Goal: Information Seeking & Learning: Learn about a topic

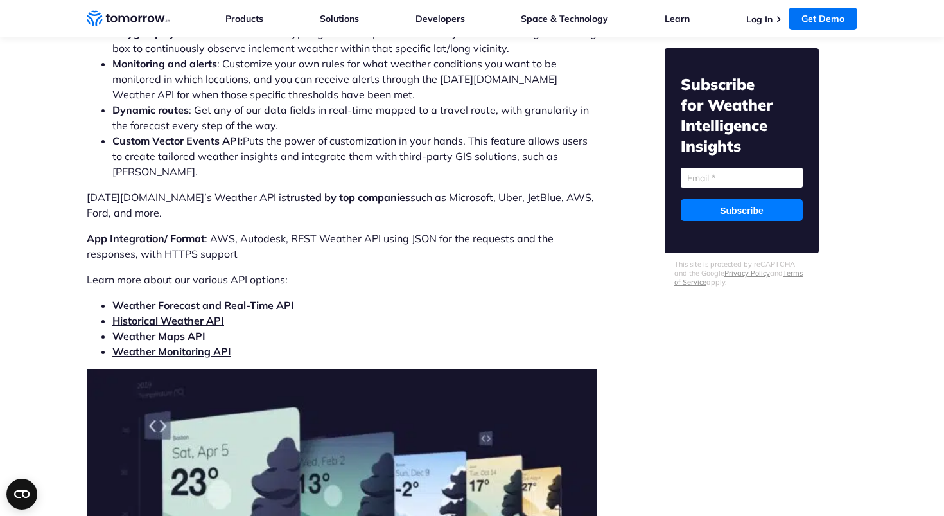
scroll to position [4120, 0]
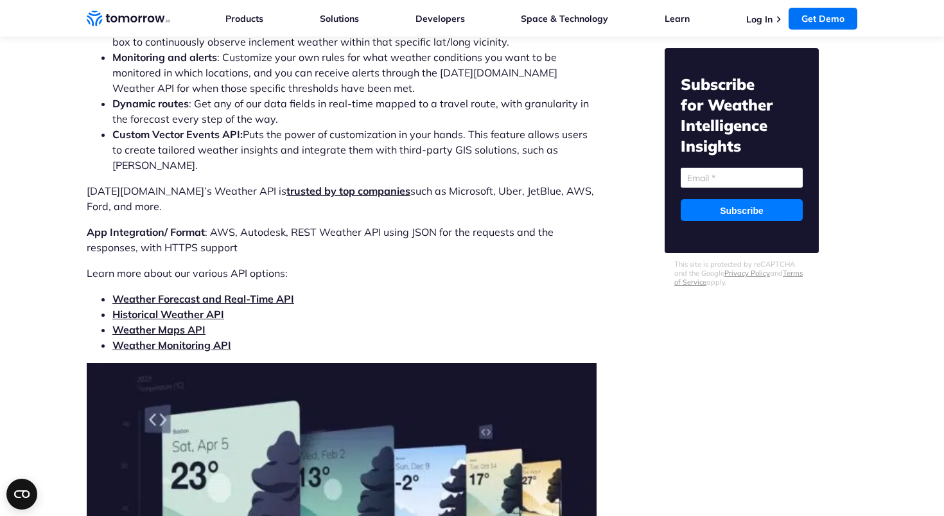
click at [253, 292] on link "Weather Forecast and Real-Time API" at bounding box center [203, 298] width 182 height 13
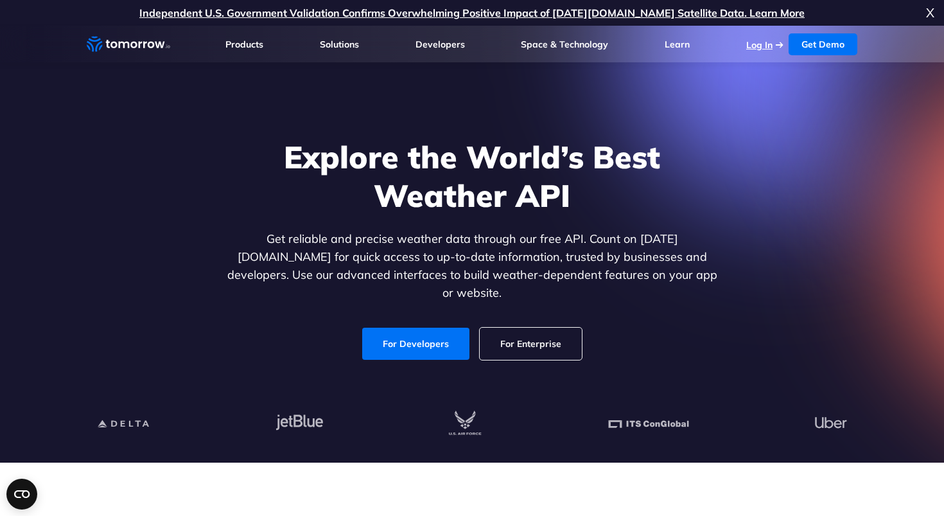
click at [758, 47] on link "Log In" at bounding box center [759, 45] width 26 height 12
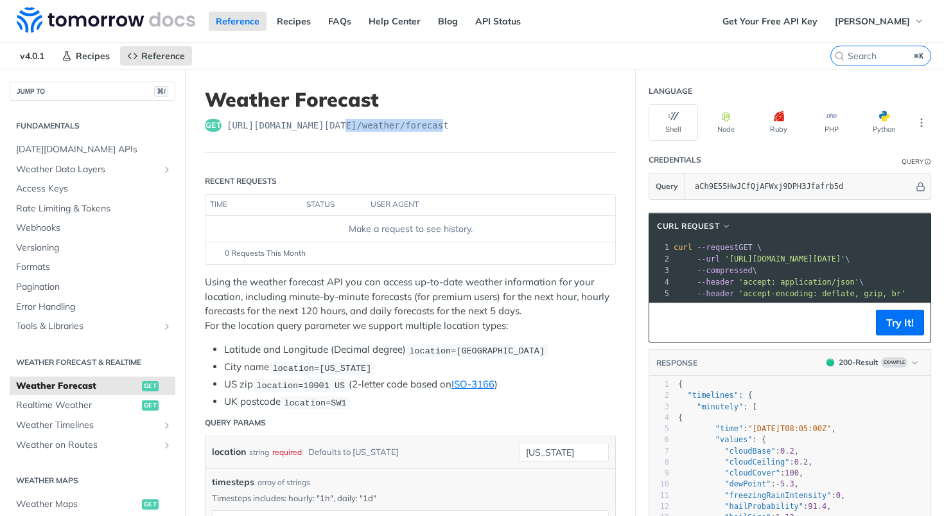
drag, startPoint x: 450, startPoint y: 124, endPoint x: 343, endPoint y: 124, distance: 107.2
click at [343, 124] on span "https://api.tomorrow.io/v4 /weather/forecast" at bounding box center [338, 125] width 222 height 13
click at [449, 123] on span "https://api.tomorrow.io/v4 /weather/forecast" at bounding box center [338, 125] width 222 height 13
drag, startPoint x: 469, startPoint y: 126, endPoint x: 227, endPoint y: 124, distance: 242.0
click at [227, 124] on div "get https://api.tomorrow.io/v4 /weather/forecast" at bounding box center [410, 125] width 411 height 13
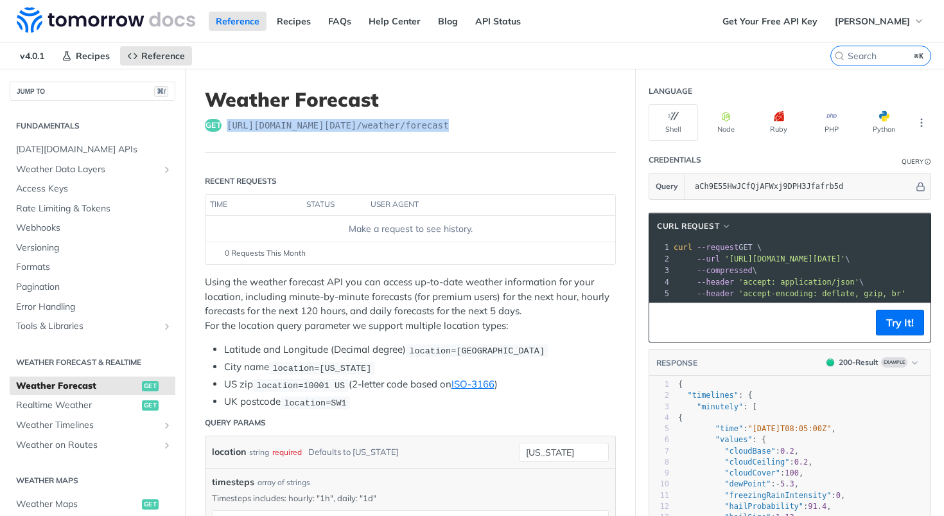
copy span "https://api.tomorrow.io/v4 /weather/forecast"
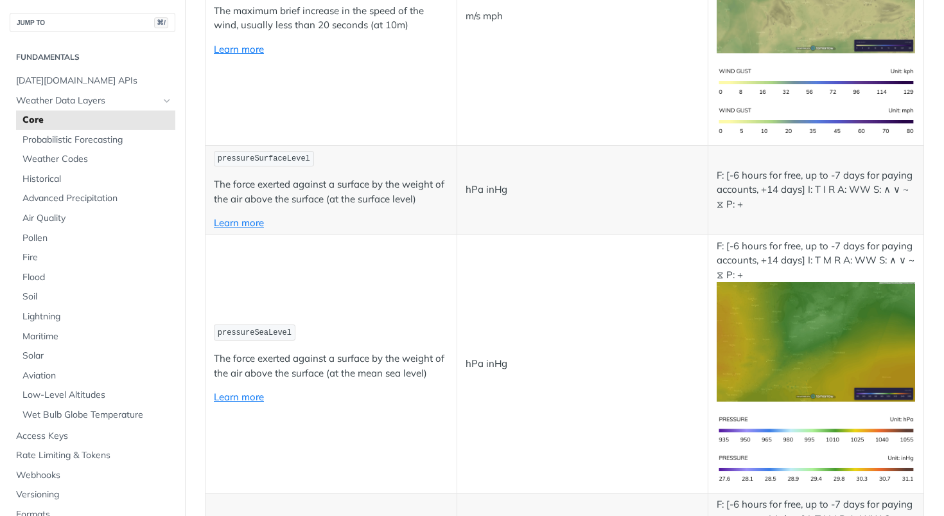
scroll to position [1714, 0]
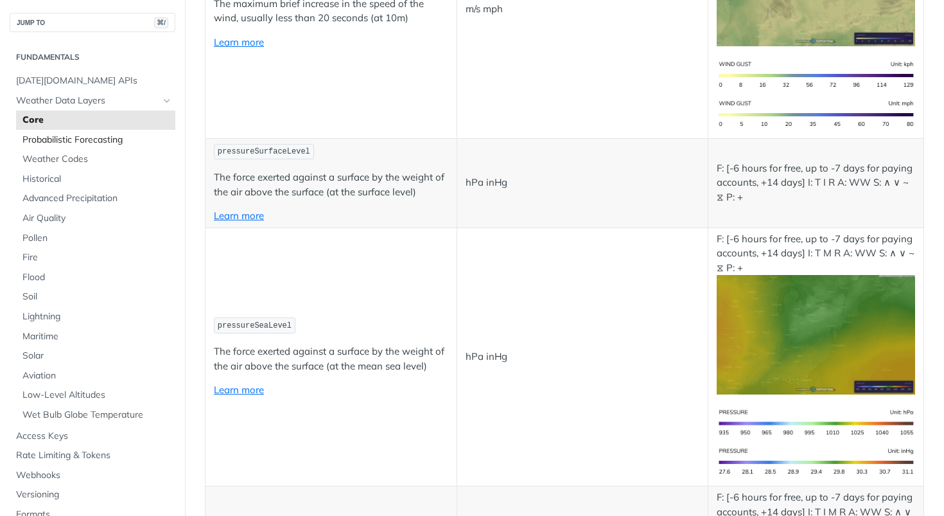
click at [100, 144] on span "Probabilistic Forecasting" at bounding box center [97, 140] width 150 height 13
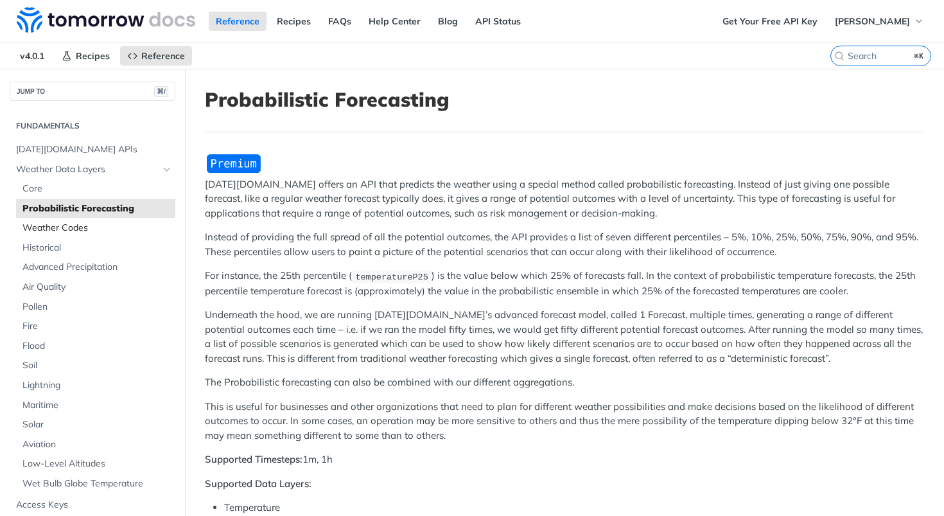
click at [70, 225] on span "Weather Codes" at bounding box center [97, 227] width 150 height 13
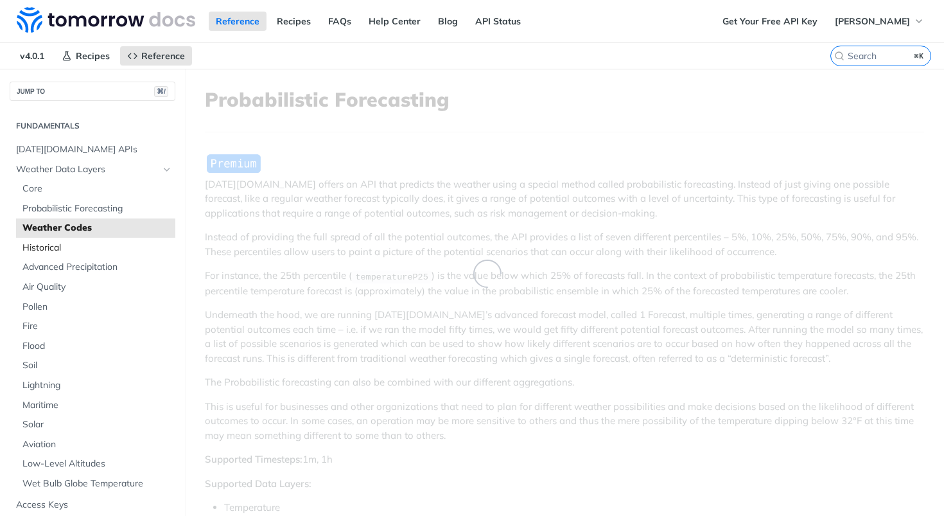
click at [50, 243] on span "Historical" at bounding box center [97, 247] width 150 height 13
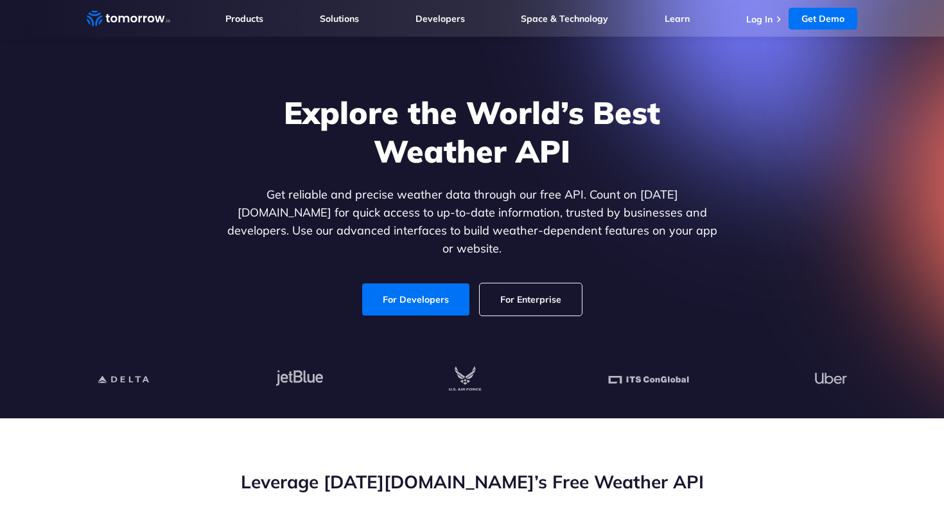
scroll to position [15, 0]
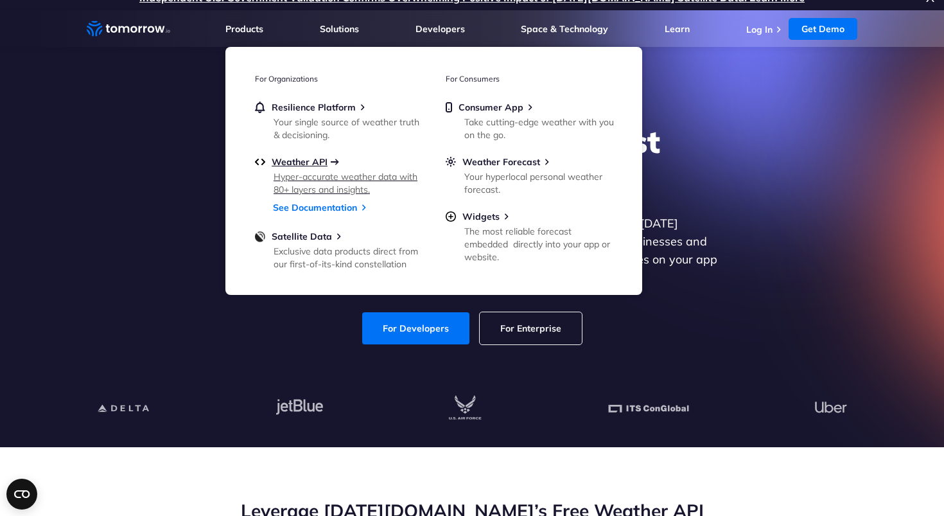
click at [300, 159] on span "Weather API" at bounding box center [300, 162] width 56 height 12
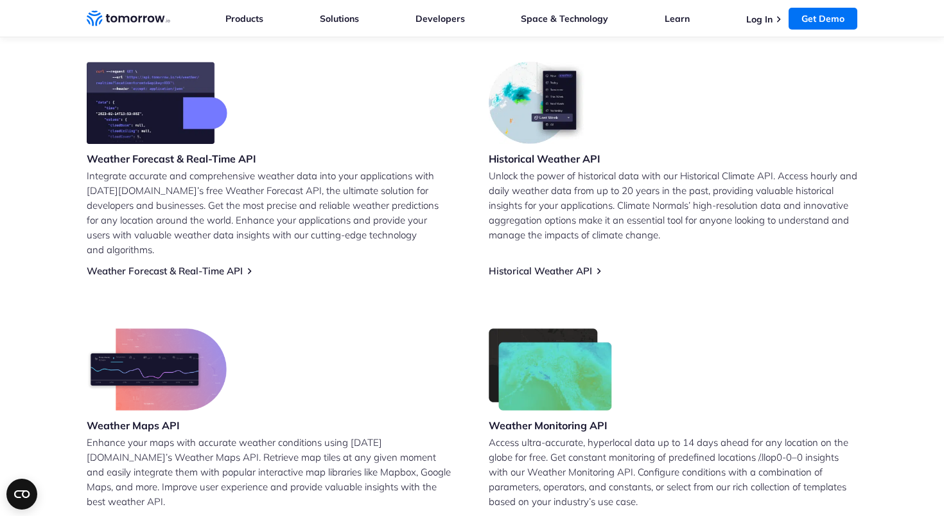
scroll to position [534, 0]
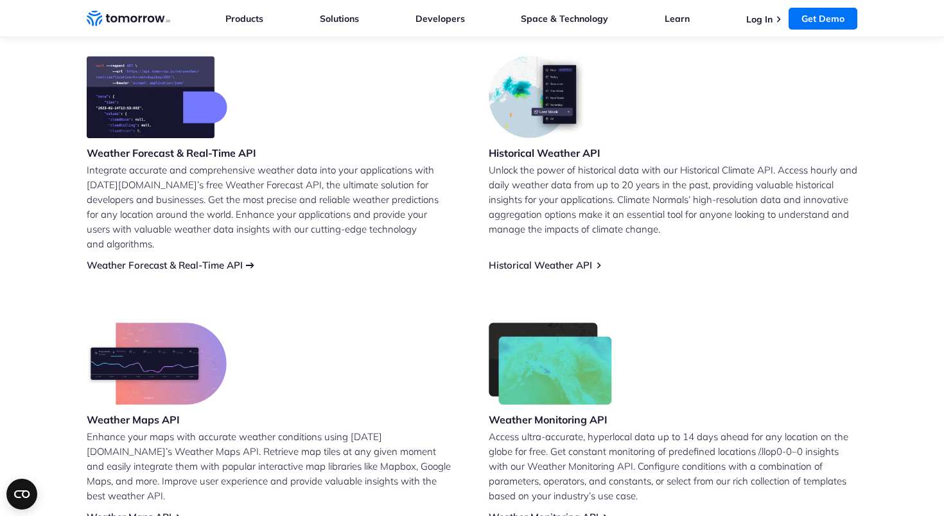
click at [216, 259] on link "Weather Forecast & Real-Time API" at bounding box center [165, 265] width 156 height 12
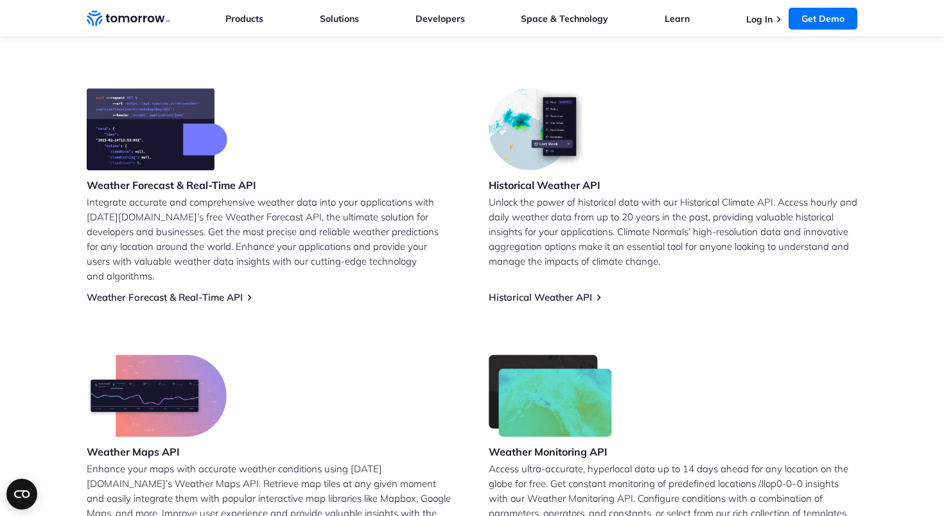
scroll to position [503, 0]
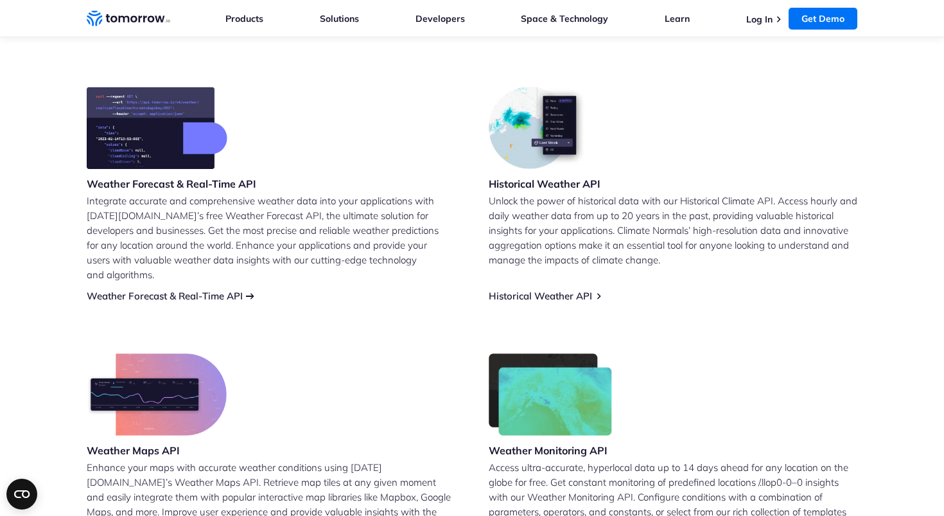
click at [236, 290] on link "Weather Forecast & Real-Time API" at bounding box center [165, 296] width 156 height 12
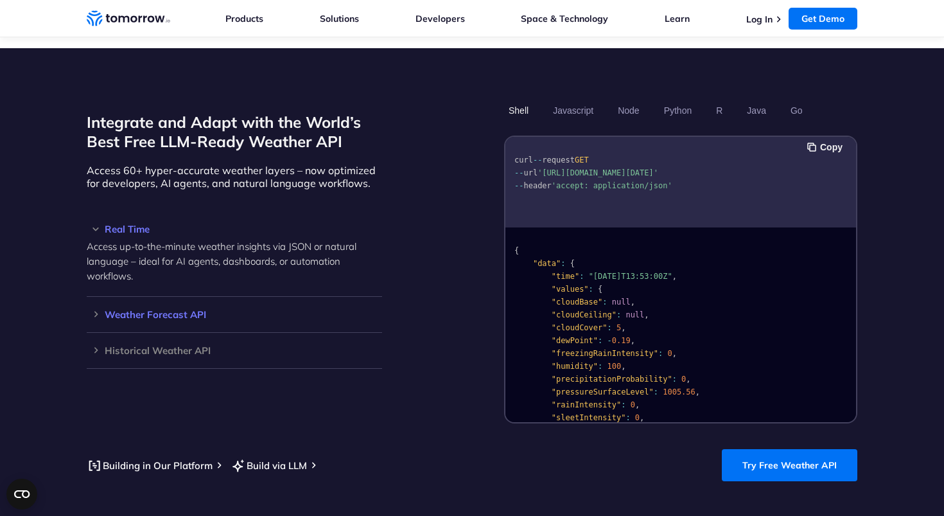
scroll to position [1061, 0]
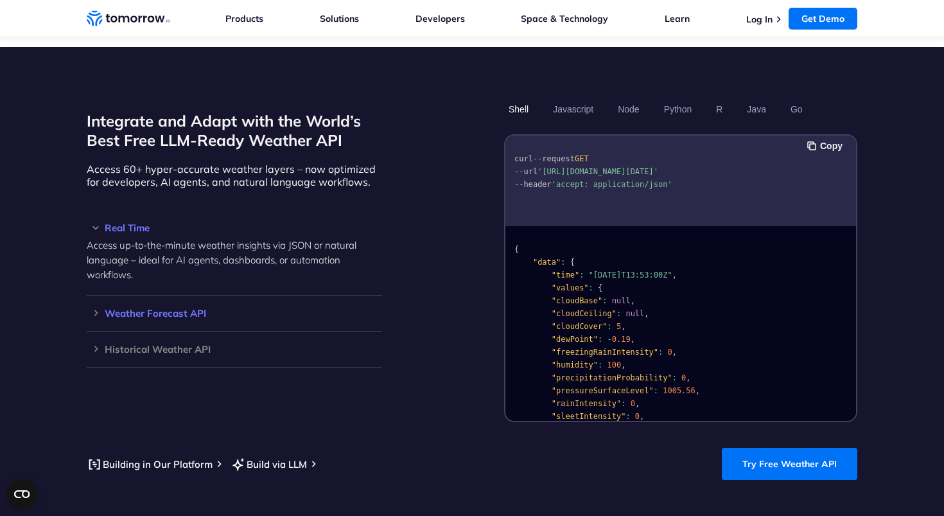
click at [99, 308] on h3 "Weather Forecast API" at bounding box center [234, 313] width 295 height 10
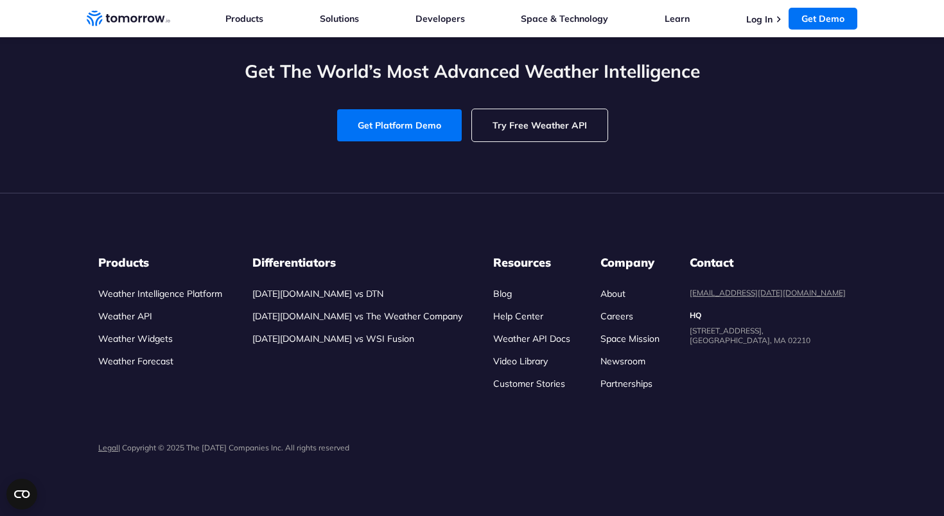
scroll to position [3774, 0]
